Goal: Consume media (video, audio): Consume media (video, audio)

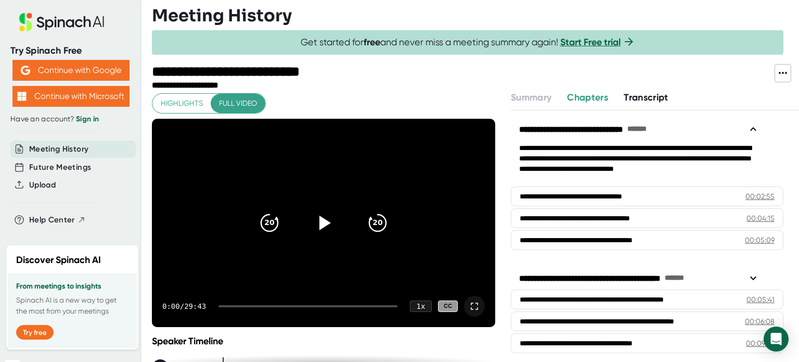
click at [470, 307] on icon at bounding box center [474, 306] width 12 height 12
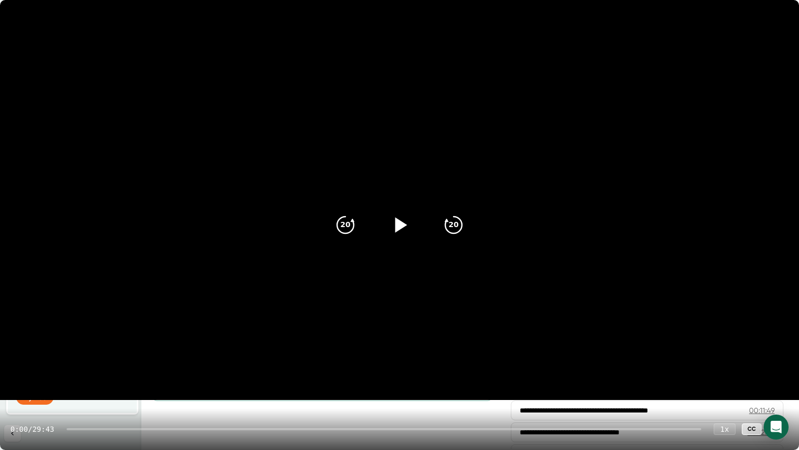
click at [395, 225] on icon at bounding box center [400, 225] width 26 height 26
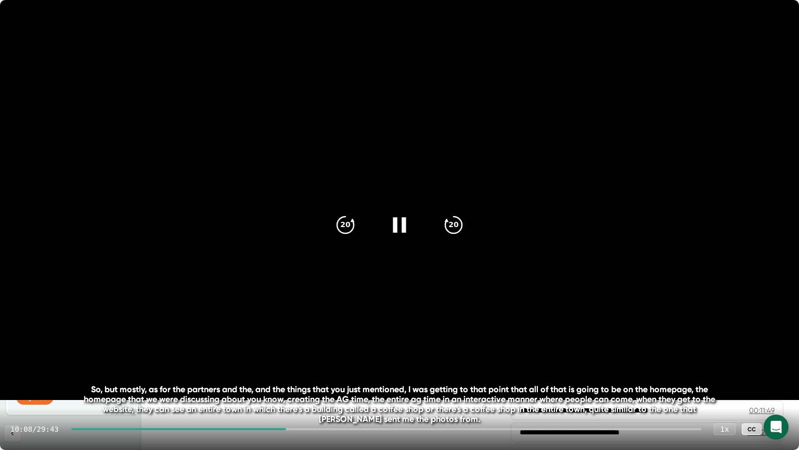
click at [285, 361] on div at bounding box center [178, 429] width 215 height 2
click at [285, 361] on div "10:05 / 29:43 1 x CC" at bounding box center [399, 429] width 799 height 42
click at [520, 287] on video at bounding box center [399, 200] width 799 height 400
click at [402, 224] on icon at bounding box center [401, 224] width 12 height 15
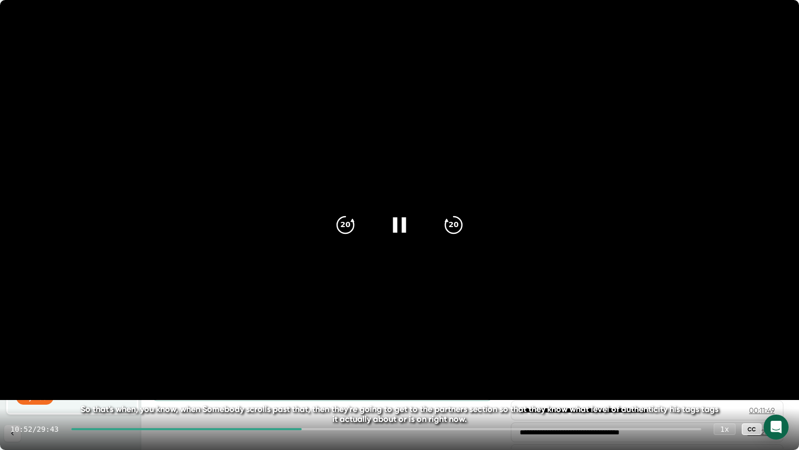
click at [299, 361] on div at bounding box center [386, 429] width 630 height 2
drag, startPoint x: 300, startPoint y: 428, endPoint x: 293, endPoint y: 430, distance: 6.8
click at [293, 361] on div "10:39 / 29:43 1 x CC" at bounding box center [399, 429] width 799 height 42
drag, startPoint x: 296, startPoint y: 429, endPoint x: 288, endPoint y: 431, distance: 8.1
click at [288, 361] on div "10:42 / 29:43 1 x CC" at bounding box center [399, 429] width 799 height 42
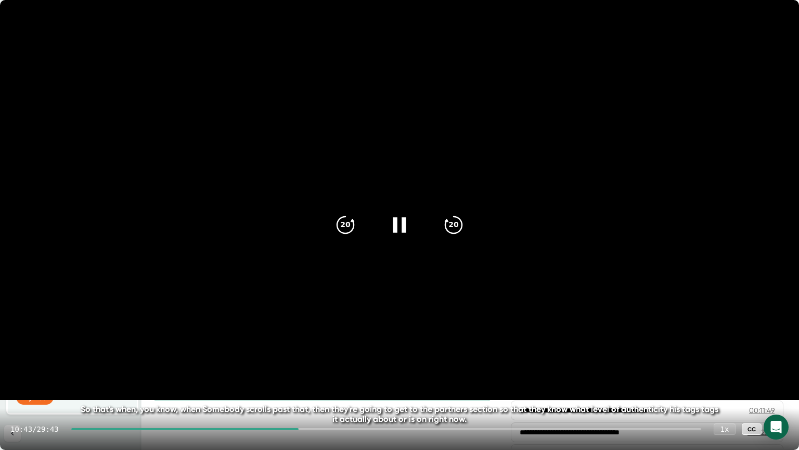
drag, startPoint x: 299, startPoint y: 430, endPoint x: 329, endPoint y: 434, distance: 31.0
click at [288, 361] on div "10:43 / 29:43 1 x CC" at bounding box center [399, 429] width 799 height 42
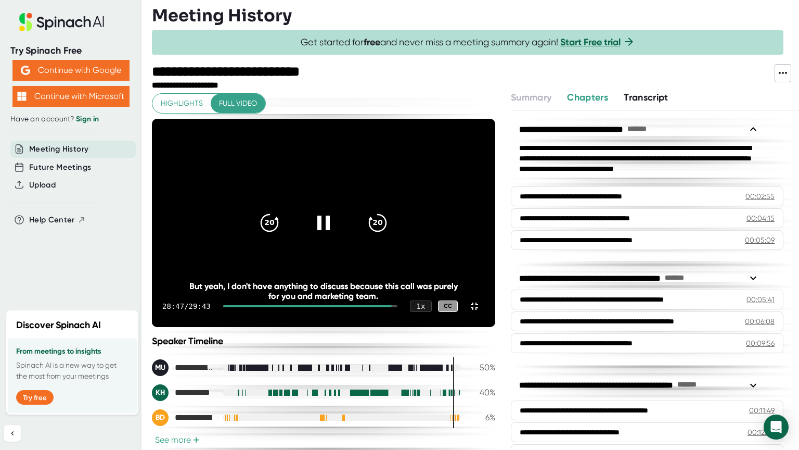
click at [469, 319] on video at bounding box center [323, 223] width 343 height 208
